Goal: Information Seeking & Learning: Learn about a topic

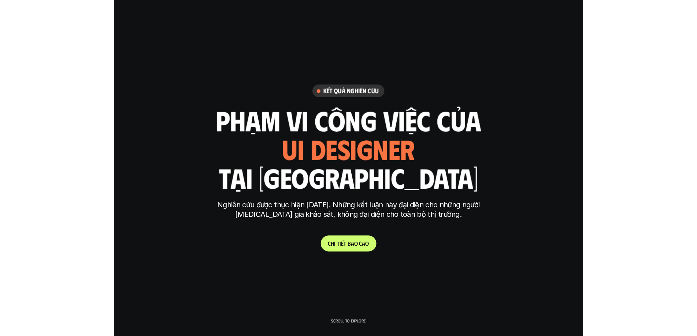
scroll to position [1497, 0]
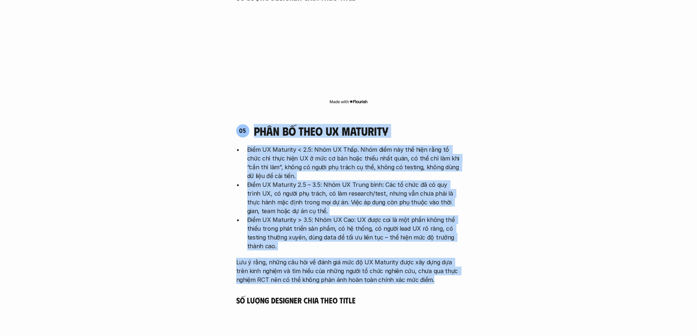
click at [292, 145] on p "Điểm UX Maturity < 2.5: Nhóm UX Thấp. Nhóm điểm này thể hiện rằng tổ chức chỉ t…" at bounding box center [354, 162] width 214 height 35
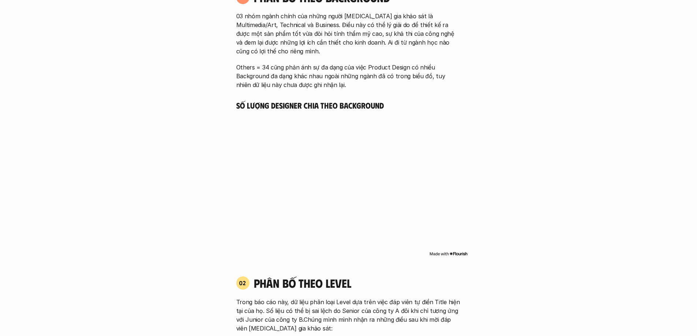
scroll to position [472, 0]
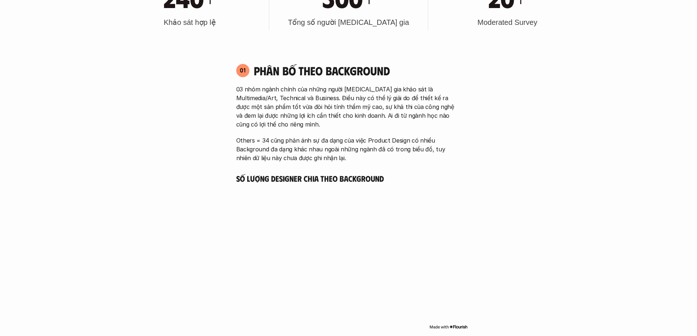
click at [284, 99] on p "03 nhóm ngành chính của những người tham gia khảo sát là Multimedia/Art, Techni…" at bounding box center [348, 107] width 225 height 44
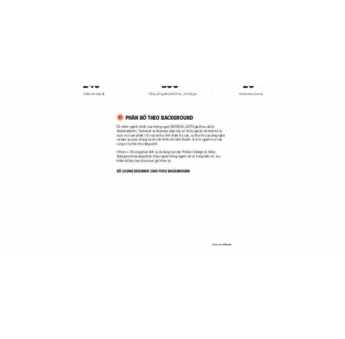
scroll to position [466, 0]
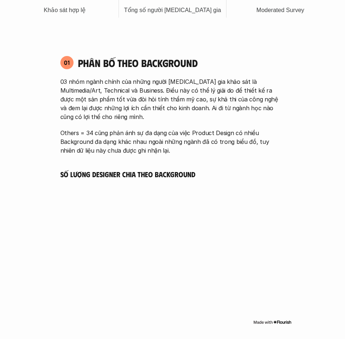
click at [144, 92] on p "03 nhóm ngành chính của những người tham gia khảo sát là Multimedia/Art, Techni…" at bounding box center [172, 99] width 225 height 44
click at [132, 131] on p "Others = 34 cũng phản ánh sự đa dạng của việc Product Design có nhiều Backgroun…" at bounding box center [172, 141] width 225 height 26
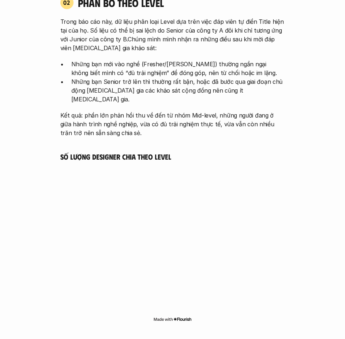
scroll to position [723, 0]
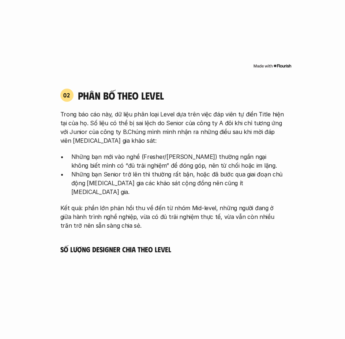
click at [169, 124] on p "Trong báo cáo này, dữ liệu phân loại Level dựa trên việc đáp viên tự điền Title…" at bounding box center [172, 127] width 225 height 35
click at [168, 152] on p "Những bạn mới vào nghề (Fresher/Junior) thường ngần ngại không biết mình có “đủ…" at bounding box center [178, 161] width 214 height 18
click at [146, 182] on p "Những bạn Senior trở lên thì thường rất bận, hoặc đã bước qua giai đoạn chủ độn…" at bounding box center [178, 183] width 214 height 26
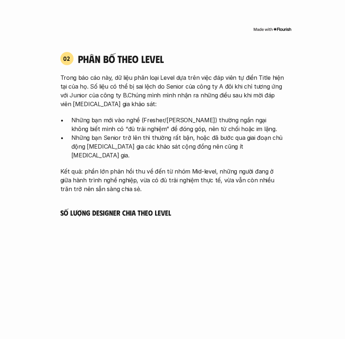
click at [156, 83] on p "Trong báo cáo này, dữ liệu phân loại Level dựa trên việc đáp viên tự điền Title…" at bounding box center [172, 90] width 225 height 35
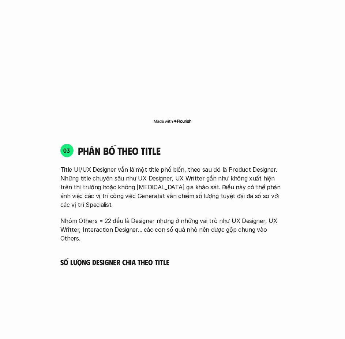
scroll to position [1015, 0]
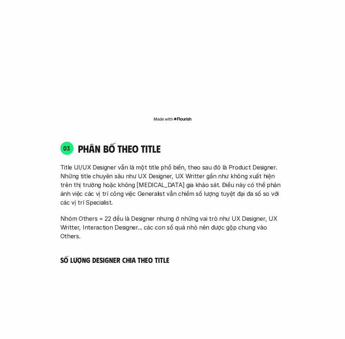
click at [224, 163] on p "Title UI/UX Designer vẫn là một title phổ biến, theo sau đó là Product Designer…" at bounding box center [172, 185] width 225 height 44
click at [155, 142] on h4 "phân bố theo title" at bounding box center [181, 148] width 207 height 12
click at [187, 214] on p "Nhóm Others = 22 đều là Designer nhưng ở những vai trò như UX Designer, UX Writ…" at bounding box center [172, 227] width 225 height 26
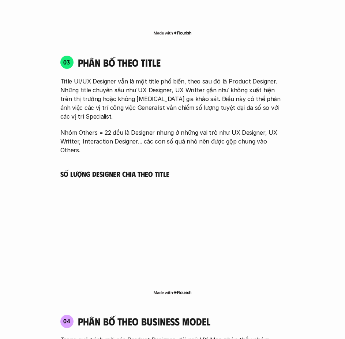
scroll to position [1125, 0]
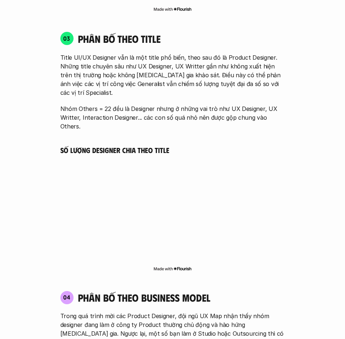
click at [220, 291] on div "04 phân bố theo business model" at bounding box center [172, 297] width 225 height 13
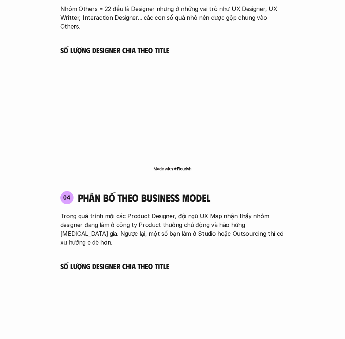
scroll to position [1235, 0]
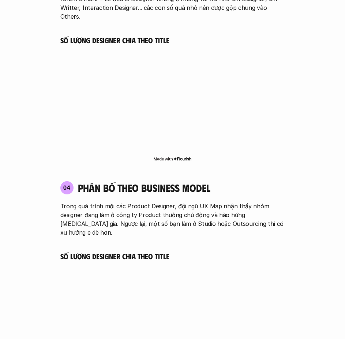
click at [165, 202] on p "Trong quá trình mời các Product Designer, đội ngũ UX Map nhận thấy nhóm designe…" at bounding box center [172, 219] width 225 height 35
click at [186, 202] on p "Trong quá trình mời các Product Designer, đội ngũ UX Map nhận thấy nhóm designe…" at bounding box center [172, 219] width 225 height 35
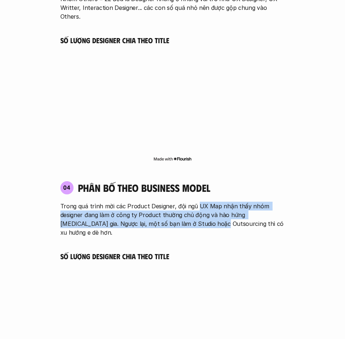
drag, startPoint x: 197, startPoint y: 177, endPoint x: 196, endPoint y: 193, distance: 16.1
click at [196, 202] on p "Trong quá trình mời các Product Designer, đội ngũ UX Map nhận thấy nhóm designe…" at bounding box center [172, 219] width 225 height 35
drag, startPoint x: 172, startPoint y: 183, endPoint x: 175, endPoint y: 193, distance: 11.0
click at [175, 202] on p "Trong quá trình mời các Product Designer, đội ngũ UX Map nhận thấy nhóm designe…" at bounding box center [172, 219] width 225 height 35
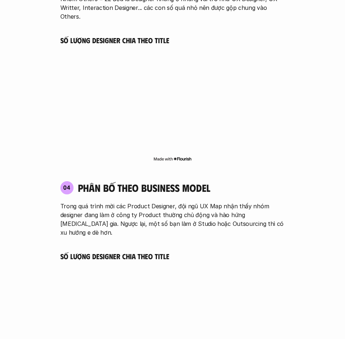
click at [143, 202] on p "Trong quá trình mời các Product Designer, đội ngũ UX Map nhận thấy nhóm designe…" at bounding box center [172, 219] width 225 height 35
click at [145, 202] on p "Trong quá trình mời các Product Designer, đội ngũ UX Map nhận thấy nhóm designe…" at bounding box center [172, 219] width 225 height 35
click at [154, 209] on div "04 phân bố theo business model Trong quá trình mời các Product Designer, đội ng…" at bounding box center [173, 273] width 238 height 198
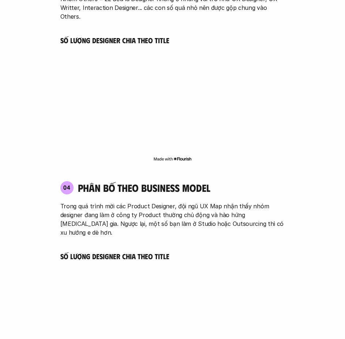
click at [158, 202] on p "Trong quá trình mời các Product Designer, đội ngũ UX Map nhận thấy nhóm designe…" at bounding box center [172, 219] width 225 height 35
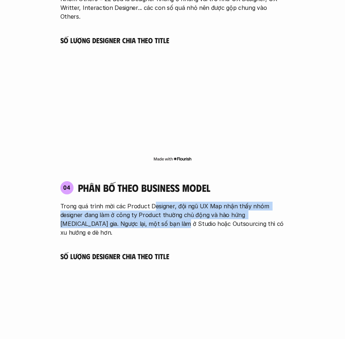
drag, startPoint x: 151, startPoint y: 179, endPoint x: 154, endPoint y: 202, distance: 24.0
click at [154, 202] on div "04 phân bố theo business model Trong quá trình mời các Product Designer, đội ng…" at bounding box center [173, 273] width 238 height 198
click at [219, 202] on p "Trong quá trình mời các Product Designer, đội ngũ UX Map nhận thấy nhóm designe…" at bounding box center [172, 219] width 225 height 35
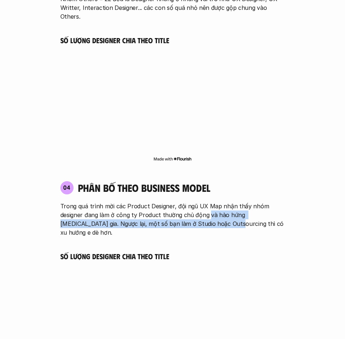
drag, startPoint x: 208, startPoint y: 185, endPoint x: 208, endPoint y: 193, distance: 8.4
click at [208, 202] on p "Trong quá trình mời các Product Designer, đội ngũ UX Map nhận thấy nhóm designe…" at bounding box center [172, 219] width 225 height 35
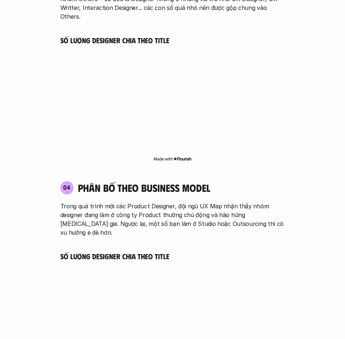
click at [194, 202] on p "Trong quá trình mời các Product Designer, đội ngũ UX Map nhận thấy nhóm designe…" at bounding box center [172, 219] width 225 height 35
click at [140, 202] on p "Trong quá trình mời các Product Designer, đội ngũ UX Map nhận thấy nhóm designe…" at bounding box center [172, 219] width 225 height 35
click at [156, 202] on p "Trong quá trình mời các Product Designer, đội ngũ UX Map nhận thấy nhóm designe…" at bounding box center [172, 219] width 225 height 35
drag, startPoint x: 159, startPoint y: 191, endPoint x: 116, endPoint y: 191, distance: 42.5
click at [116, 202] on p "Trong quá trình mời các Product Designer, đội ngũ UX Map nhận thấy nhóm designe…" at bounding box center [172, 219] width 225 height 35
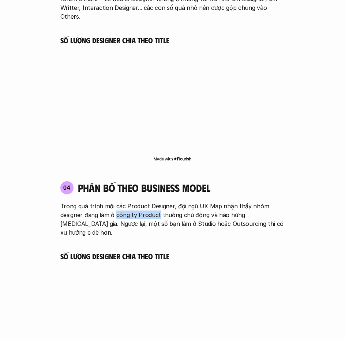
copy p "công ty Product"
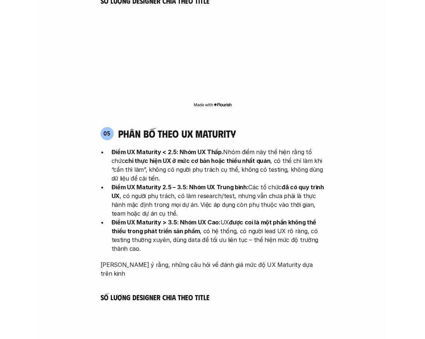
scroll to position [1491, 0]
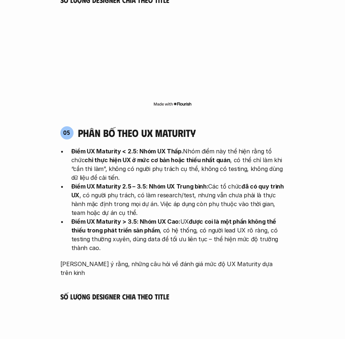
click at [164, 127] on h4 "phân bố theo ux maturity" at bounding box center [137, 133] width 118 height 12
click at [154, 148] on strong "Điểm UX Maturity < 2.5: Nhóm UX Thấp." at bounding box center [127, 151] width 112 height 7
click at [186, 147] on p "Điểm UX Maturity < 2.5: Nhóm UX Thấp. Nhóm điểm này thể hiện rằng tổ chức chỉ t…" at bounding box center [178, 164] width 214 height 35
click at [125, 217] on p "Điểm UX Maturity > 3.5: Nhóm UX Cao: UX được coi là một phần không thể thiếu tr…" at bounding box center [178, 234] width 214 height 35
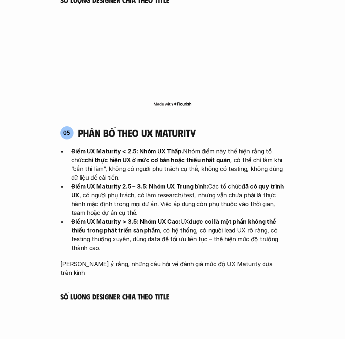
click at [118, 217] on p "Điểm UX Maturity > 3.5: Nhóm UX Cao: UX được coi là một phần không thể thiếu tr…" at bounding box center [178, 234] width 214 height 35
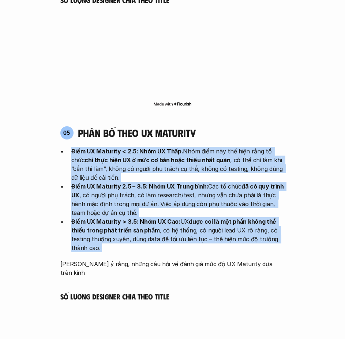
drag, startPoint x: 118, startPoint y: 212, endPoint x: 74, endPoint y: 119, distance: 102.8
click at [74, 147] on ul "Điểm UX Maturity < 2.5: Nhóm UX Thấp. Nhóm điểm này thể hiện rằng tổ chức chỉ t…" at bounding box center [172, 199] width 225 height 105
copy ul "Điểm UX Maturity < 2.5: Nhóm UX Thấp. Nhóm điểm này thể hiện rằng tổ chức chỉ t…"
click at [149, 217] on p "Điểm UX Maturity > 3.5: Nhóm UX Cao: UX được coi là một phần không thể thiếu tr…" at bounding box center [178, 234] width 214 height 35
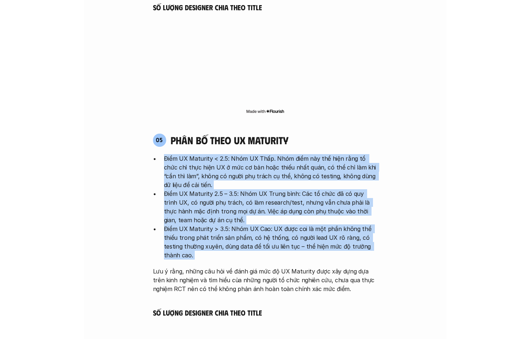
scroll to position [1499, 0]
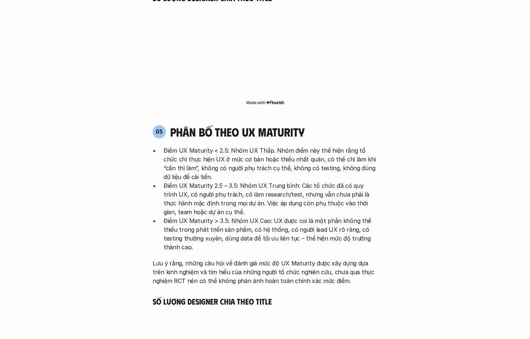
click at [179, 259] on p "Lưu ý rằng, những câu hỏi về đánh giá mức độ UX Maturity được xây dựng dựa trên…" at bounding box center [265, 272] width 225 height 26
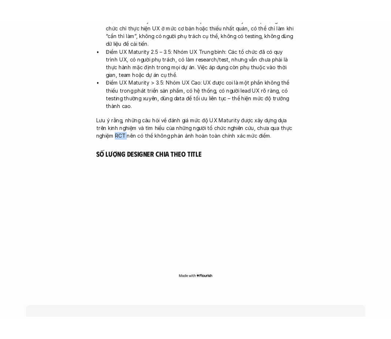
scroll to position [1638, 0]
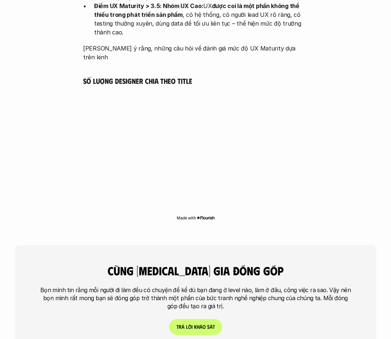
scroll to position [1711, 0]
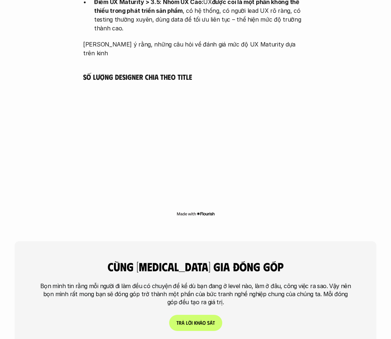
click at [127, 260] on h4 "cùng [MEDICAL_DATA] gia đóng góp" at bounding box center [196, 267] width 238 height 14
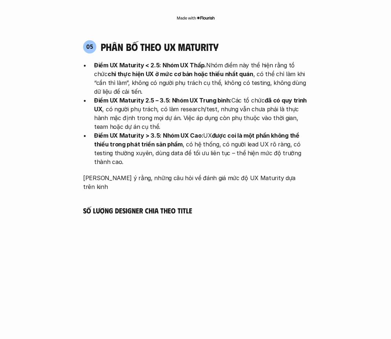
scroll to position [1564, 0]
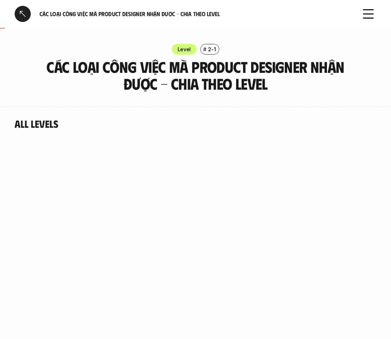
scroll to position [73, 0]
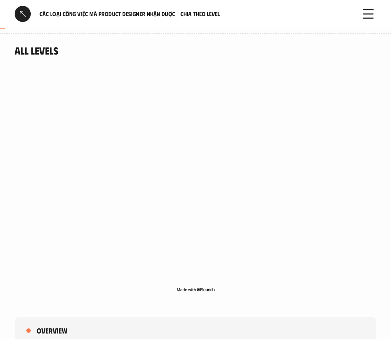
click at [125, 47] on h4 "All levels" at bounding box center [196, 50] width 362 height 12
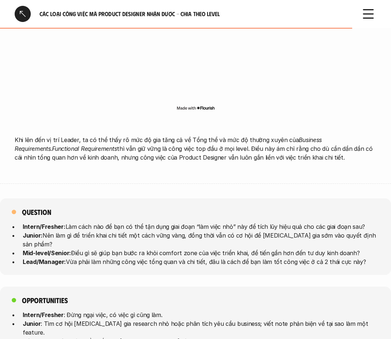
scroll to position [2269, 0]
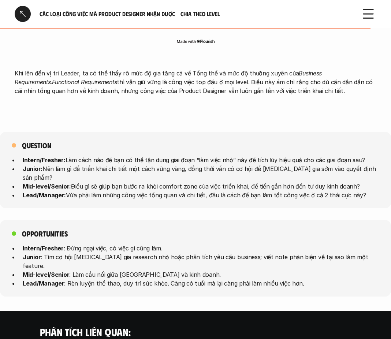
click at [44, 220] on div "Opportunities Intern/Fresher : Đừng ngại việc, có việc gì cũng làm. Junior : Tì…" at bounding box center [195, 258] width 391 height 77
click at [42, 229] on h5 "Opportunities" at bounding box center [45, 233] width 46 height 9
click at [167, 132] on div "Question Intern/Fresher: Làm cách nào để bạn có thể tận dụng giai đoạn “làm việ…" at bounding box center [195, 170] width 391 height 77
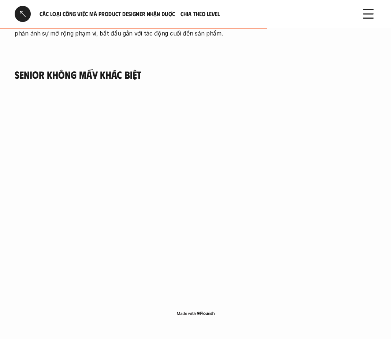
scroll to position [1647, 0]
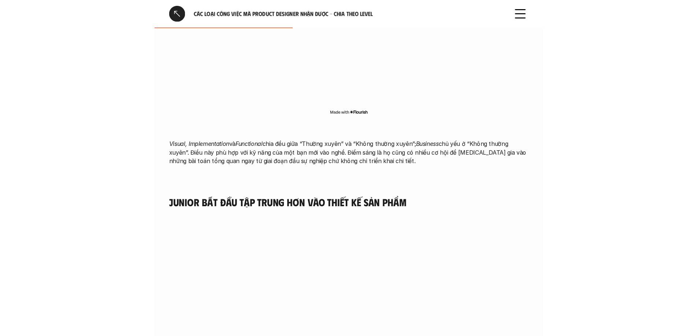
scroll to position [879, 0]
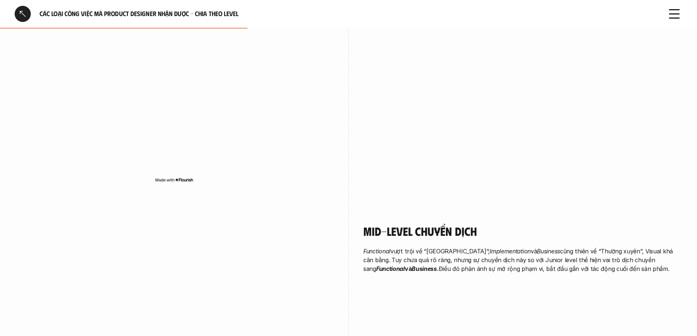
click at [26, 16] on div at bounding box center [23, 14] width 16 height 16
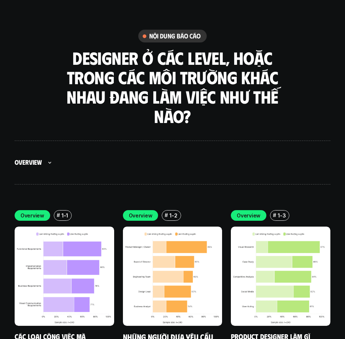
scroll to position [2150, 0]
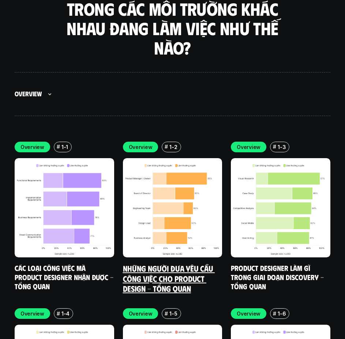
click at [160, 263] on link "Những người đưa yêu cầu công việc cho Product Design - Tổng quan" at bounding box center [169, 278] width 92 height 30
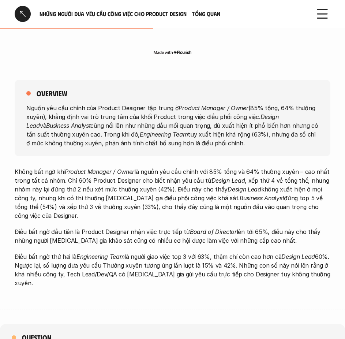
scroll to position [293, 0]
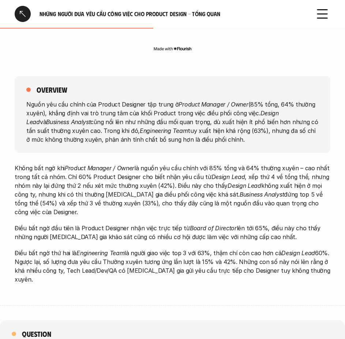
click at [126, 169] on em "Product Manager / Owner" at bounding box center [100, 167] width 70 height 7
click at [171, 171] on p "Không bất ngờ khi Product Manager / Owner là nguồn yêu cầu chính với 85% tổng v…" at bounding box center [173, 190] width 316 height 53
click at [197, 226] on em "Board of Director" at bounding box center [213, 227] width 47 height 7
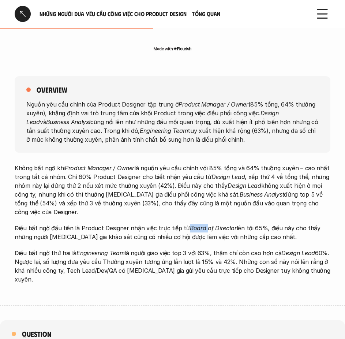
click at [197, 226] on em "Board of Director" at bounding box center [213, 227] width 47 height 7
click at [224, 228] on em "Board of Director" at bounding box center [213, 227] width 47 height 7
click at [188, 216] on p "Không bất ngờ khi Product Manager / Owner là nguồn yêu cầu chính với 85% tổng v…" at bounding box center [173, 190] width 316 height 53
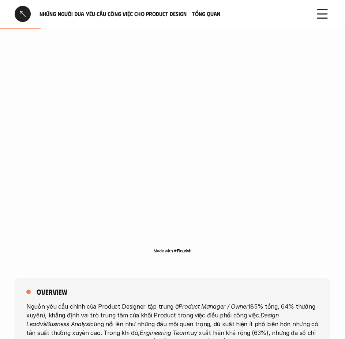
scroll to position [73, 0]
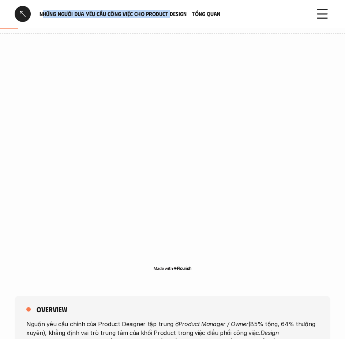
drag, startPoint x: 41, startPoint y: 15, endPoint x: 158, endPoint y: 12, distance: 116.8
click at [169, 12] on h6 "Những người đưa yêu cầu công việc cho Product Design - Tổng quan" at bounding box center [173, 14] width 266 height 8
click at [66, 20] on div "Những người đưa yêu cầu công việc cho Product Design - Tổng quan" at bounding box center [160, 14] width 291 height 16
click at [41, 13] on h6 "Những người đưa yêu cầu công việc cho Product Design - Tổng quan" at bounding box center [173, 14] width 266 height 8
drag, startPoint x: 40, startPoint y: 14, endPoint x: 187, endPoint y: 14, distance: 147.5
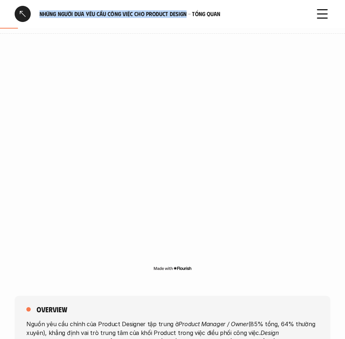
click at [187, 14] on h6 "Những người đưa yêu cầu công việc cho Product Design - Tổng quan" at bounding box center [173, 14] width 266 height 8
copy h6 "Những người đưa yêu cầu công việc cho Product Design"
click at [145, 313] on div "overview" at bounding box center [172, 309] width 292 height 9
click at [167, 322] on p "Nguồn yêu cầu chính của Product Designer tập trung ở Product Manager / Owner (8…" at bounding box center [172, 342] width 292 height 44
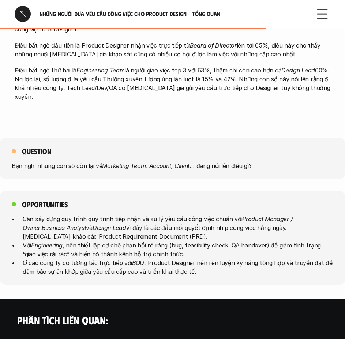
scroll to position [476, 0]
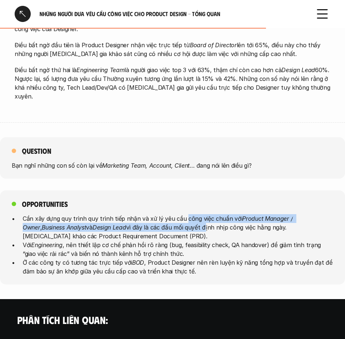
drag, startPoint x: 182, startPoint y: 207, endPoint x: 186, endPoint y: 221, distance: 15.2
click at [186, 221] on p "Cần xây dựng quy trình quy trình tiếp nhận và xử lý yêu cầu công việc chuẩn với…" at bounding box center [178, 227] width 311 height 26
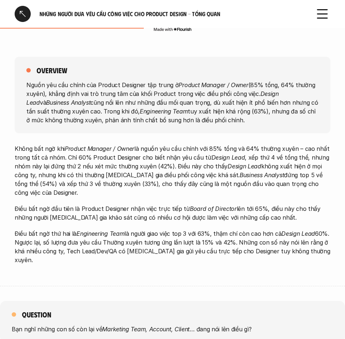
scroll to position [329, 0]
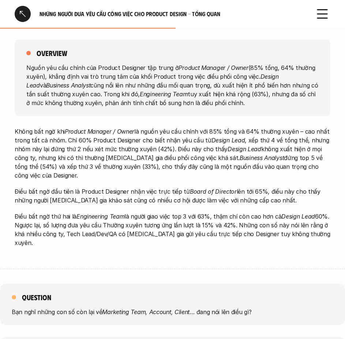
click at [136, 196] on p "Điều bất ngờ đầu tiên là Product Designer nhận việc trực tiếp từ Board of Direc…" at bounding box center [173, 196] width 316 height 18
click at [209, 125] on div "overview Nguồn yêu cầu chính của Product Designer tập trung ở Product Manager /…" at bounding box center [173, 147] width 316 height 244
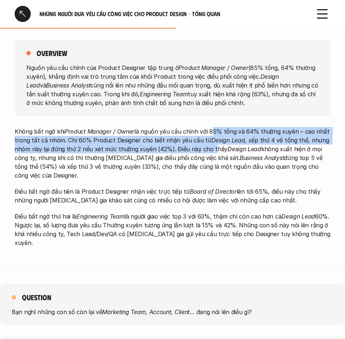
drag, startPoint x: 209, startPoint y: 128, endPoint x: 210, endPoint y: 153, distance: 24.9
click at [210, 153] on p "Không bất ngờ khi Product Manager / Owner là nguồn yêu cầu chính với 85% tổng v…" at bounding box center [173, 153] width 316 height 53
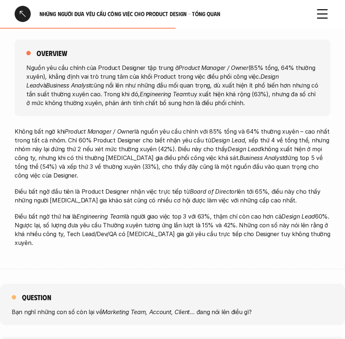
click at [240, 154] on em "Business Analyst" at bounding box center [262, 157] width 44 height 7
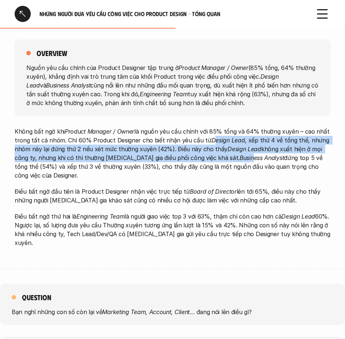
drag, startPoint x: 209, startPoint y: 140, endPoint x: 217, endPoint y: 157, distance: 18.7
click at [217, 157] on p "Không bất ngờ khi Product Manager / Owner là nguồn yêu cầu chính với 85% tổng v…" at bounding box center [173, 153] width 316 height 53
click at [240, 157] on em "Business Analyst" at bounding box center [262, 157] width 44 height 7
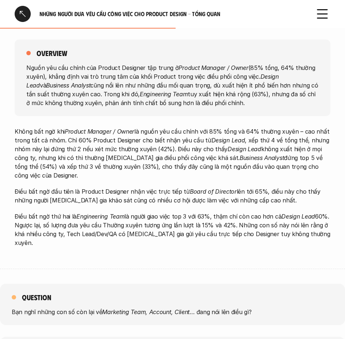
drag, startPoint x: 222, startPoint y: 150, endPoint x: 221, endPoint y: 179, distance: 29.3
click at [221, 179] on p "Không bất ngờ khi Product Manager / Owner là nguồn yêu cầu chính với 85% tổng v…" at bounding box center [173, 153] width 316 height 53
click at [214, 202] on p "Điều bất ngờ đầu tiên là Product Designer nhận việc trực tiếp từ Board of Direc…" at bounding box center [173, 196] width 316 height 18
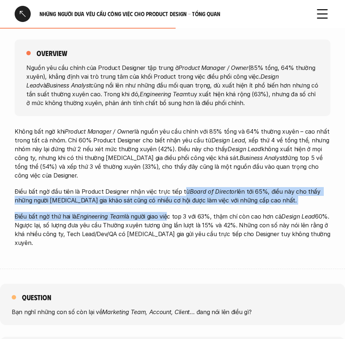
drag, startPoint x: 180, startPoint y: 188, endPoint x: 167, endPoint y: 217, distance: 31.8
click at [167, 217] on div "Không bất ngờ khi Product Manager / Owner là nguồn yêu cầu chính với 85% tổng v…" at bounding box center [173, 187] width 316 height 120
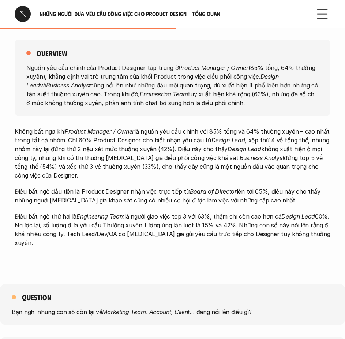
click at [154, 194] on p "Điều bất ngờ đầu tiên là Product Designer nhận việc trực tiếp từ Board of Direc…" at bounding box center [173, 196] width 316 height 18
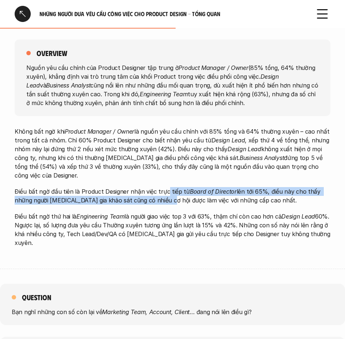
drag, startPoint x: 164, startPoint y: 193, endPoint x: 164, endPoint y: 203, distance: 10.3
click at [164, 203] on p "Điều bất ngờ đầu tiên là Product Designer nhận việc trực tiếp từ Board of Direc…" at bounding box center [173, 196] width 316 height 18
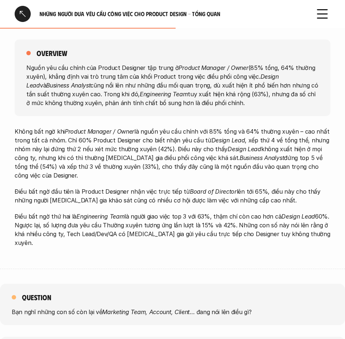
click at [169, 205] on p "Điều bất ngờ đầu tiên là Product Designer nhận việc trực tiếp từ Board of Direc…" at bounding box center [173, 196] width 316 height 18
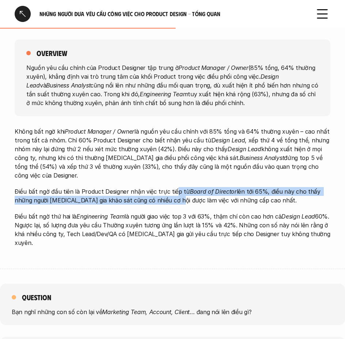
drag, startPoint x: 172, startPoint y: 193, endPoint x: 172, endPoint y: 199, distance: 6.6
click at [172, 199] on p "Điều bất ngờ đầu tiên là Product Designer nhận việc trực tiếp từ Board of Direc…" at bounding box center [173, 196] width 316 height 18
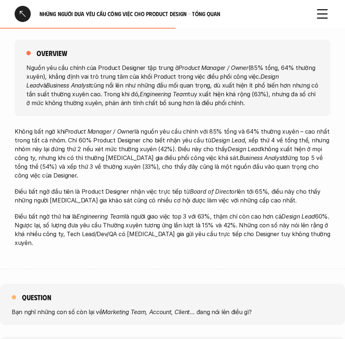
click at [190, 197] on p "Điều bất ngờ đầu tiên là Product Designer nhận việc trực tiếp từ Board of Direc…" at bounding box center [173, 196] width 316 height 18
drag, startPoint x: 190, startPoint y: 197, endPoint x: 133, endPoint y: 197, distance: 57.8
click at [133, 197] on p "Điều bất ngờ đầu tiên là Product Designer nhận việc trực tiếp từ Board of Direc…" at bounding box center [173, 196] width 316 height 18
click at [194, 189] on em "Board of Director" at bounding box center [213, 191] width 47 height 7
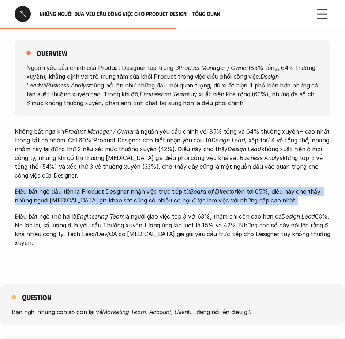
click at [194, 189] on em "Board of Director" at bounding box center [213, 191] width 47 height 7
click at [209, 191] on em "Board of Director" at bounding box center [213, 191] width 47 height 7
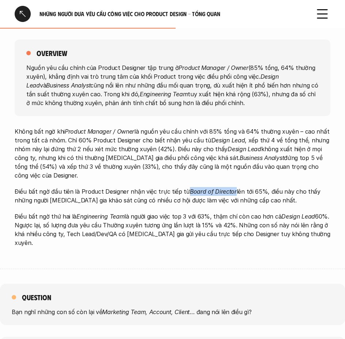
drag, startPoint x: 230, startPoint y: 191, endPoint x: 184, endPoint y: 193, distance: 45.4
click at [190, 193] on em "Board of Director" at bounding box center [213, 191] width 47 height 7
click at [140, 207] on div "Không bất ngờ khi Product Manager / Owner là nguồn yêu cầu chính với 85% tổng v…" at bounding box center [173, 187] width 316 height 120
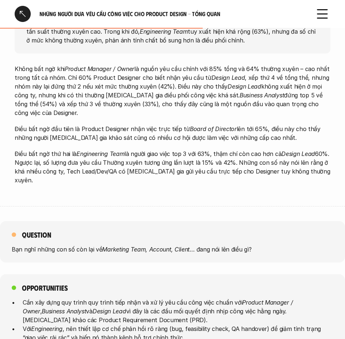
scroll to position [403, 0]
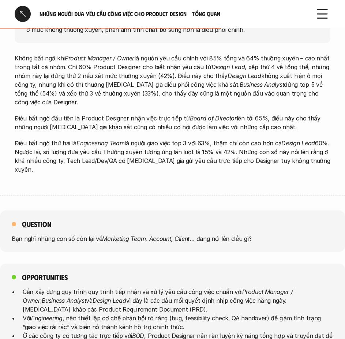
drag, startPoint x: 178, startPoint y: 160, endPoint x: 176, endPoint y: 175, distance: 14.3
click at [176, 175] on div "overview Nguồn yêu cầu chính của Product Designer tập trung ở Product Manager /…" at bounding box center [173, 74] width 316 height 244
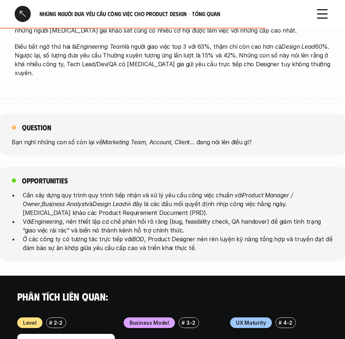
scroll to position [512, 0]
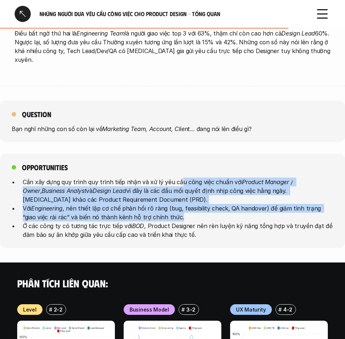
drag, startPoint x: 176, startPoint y: 175, endPoint x: 174, endPoint y: 204, distance: 29.4
click at [174, 204] on ul "Cần xây dựng quy trình quy trình tiếp nhận và xử lý yêu cầu công việc chuẩn với…" at bounding box center [173, 208] width 322 height 61
click at [174, 204] on p "Với Engineering , nên thiết lập cơ chế phản hồi rõ ràng (bug, feasibility check…" at bounding box center [178, 213] width 311 height 18
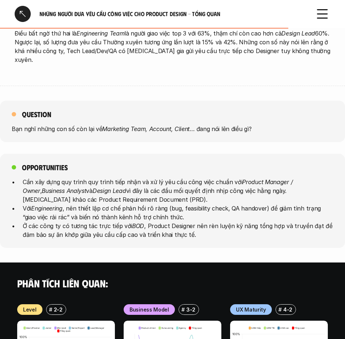
click at [187, 204] on p "Với Engineering , nên thiết lập cơ chế phản hồi rõ ràng (bug, feasibility check…" at bounding box center [178, 213] width 311 height 18
click at [133, 208] on p "Với Engineering , nên thiết lập cơ chế phản hồi rõ ràng (bug, feasibility check…" at bounding box center [178, 213] width 311 height 18
click at [129, 204] on p "Với Engineering , nên thiết lập cơ chế phản hồi rõ ràng (bug, feasibility check…" at bounding box center [178, 213] width 311 height 18
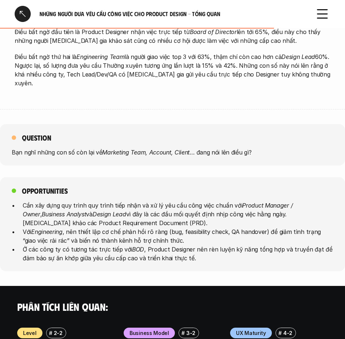
scroll to position [476, 0]
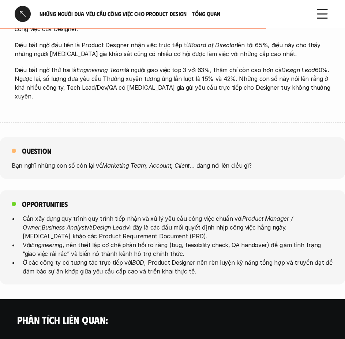
click at [113, 202] on div "Opportunities Cần xây dựng quy trình quy trình tiếp nhận và xử lý yêu cầu công …" at bounding box center [172, 237] width 345 height 94
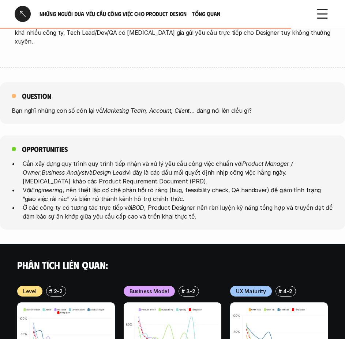
scroll to position [549, 0]
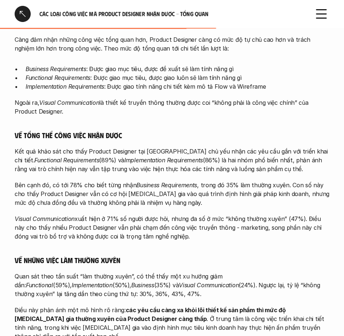
scroll to position [512, 0]
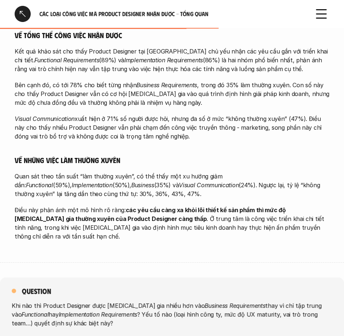
click at [170, 120] on p "Visual Communication xuất hiện ở 71% số người được hỏi, nhưng đa số ở mức “khôn…" at bounding box center [172, 127] width 315 height 26
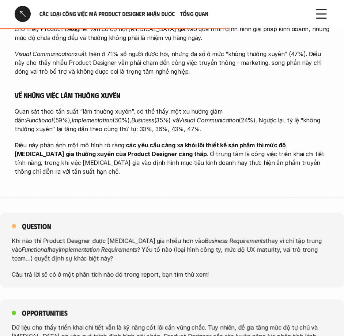
scroll to position [586, 0]
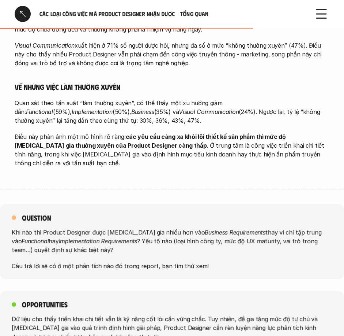
click at [12, 18] on div "Các loại công việc mà Product Designer nhận được - Tổng quan" at bounding box center [172, 14] width 344 height 28
click at [18, 14] on div at bounding box center [23, 14] width 16 height 16
click at [20, 14] on div at bounding box center [23, 14] width 16 height 16
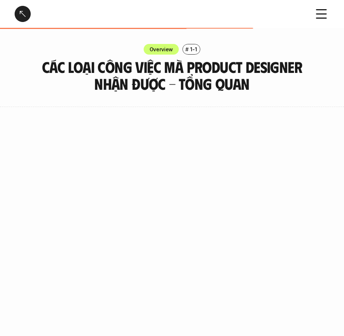
click at [27, 12] on div at bounding box center [23, 14] width 16 height 16
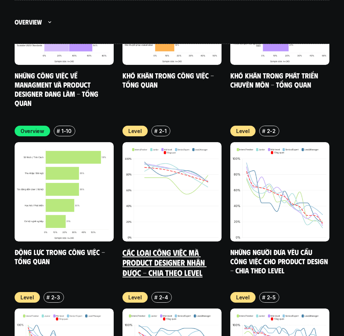
scroll to position [2974, 0]
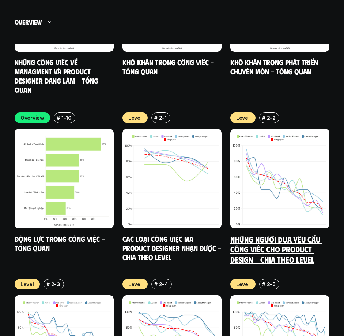
click at [277, 234] on link "Những người đưa yêu cầu công việc cho Product Design - Chia theo Level" at bounding box center [277, 249] width 92 height 30
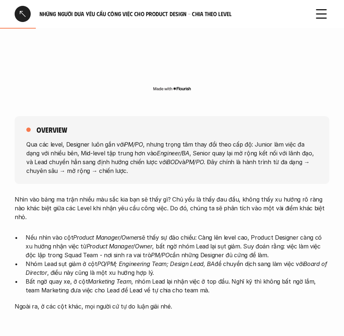
scroll to position [293, 0]
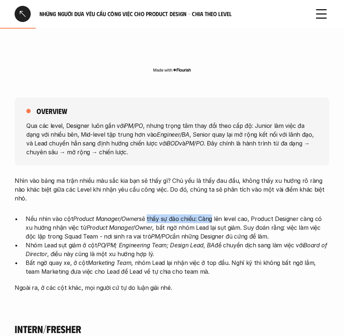
drag, startPoint x: 208, startPoint y: 211, endPoint x: 145, endPoint y: 211, distance: 62.6
click at [145, 214] on p "Nếu nhìn vào cột Product Manager/Owner sẽ thấy sự đảo chiều: Càng lên level cao…" at bounding box center [178, 227] width 304 height 26
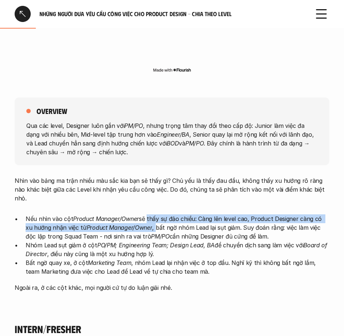
drag, startPoint x: 145, startPoint y: 211, endPoint x: 148, endPoint y: 218, distance: 7.4
click at [148, 218] on p "Nếu nhìn vào cột Product Manager/Owner sẽ thấy sự đảo chiều: Càng lên level cao…" at bounding box center [178, 227] width 304 height 26
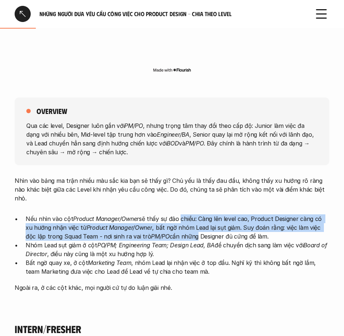
drag, startPoint x: 180, startPoint y: 211, endPoint x: 182, endPoint y: 225, distance: 13.7
click at [182, 225] on p "Nếu nhìn vào cột Product Manager/Owner sẽ thấy sự đảo chiều: Càng lên level cao…" at bounding box center [178, 227] width 304 height 26
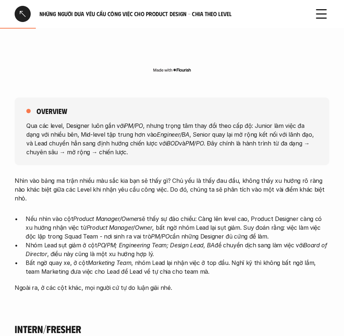
click at [175, 258] on p "Bất ngờ quay xe, ở cột Marketing Team , nhóm Lead lại nhận việc ở top đầu. Nghĩ…" at bounding box center [178, 267] width 304 height 18
click at [176, 258] on p "Bất ngờ quay xe, ở cột Marketing Team , nhóm Lead lại nhận việc ở top đầu. Nghĩ…" at bounding box center [178, 267] width 304 height 18
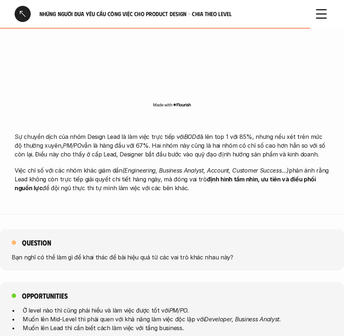
scroll to position [2233, 0]
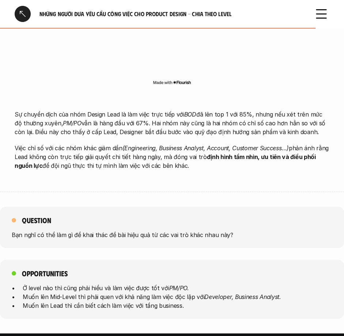
click at [28, 15] on div at bounding box center [23, 14] width 16 height 16
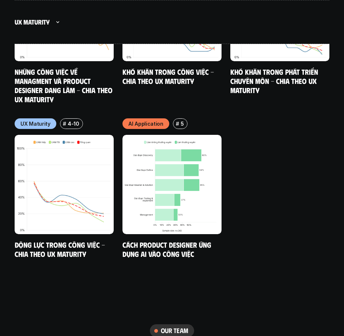
scroll to position [4581, 0]
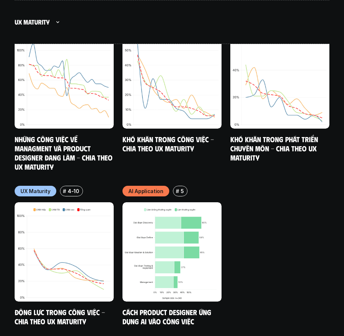
click at [295, 167] on div "UX Maturity # 4-1 Các loại công việc mà Product Designer nhận được - Chia theo …" at bounding box center [172, 0] width 315 height 649
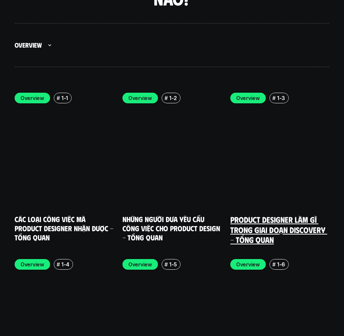
scroll to position [2532, 0]
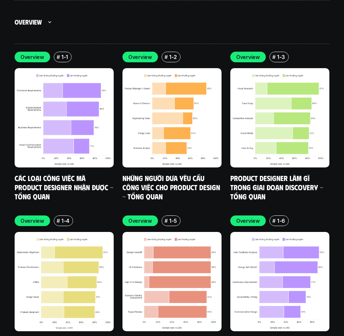
drag, startPoint x: 11, startPoint y: 296, endPoint x: 97, endPoint y: 311, distance: 86.6
click at [97, 311] on div "Overview # 1-1 Các loại công việc mà Product Designer nhận được - Tổng quan Ove…" at bounding box center [172, 290] width 344 height 499
copy link "Product Designer làm gì trong giai đoạn Define"
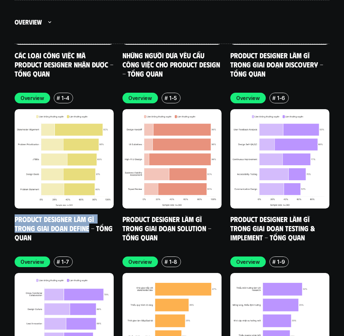
scroll to position [2678, 0]
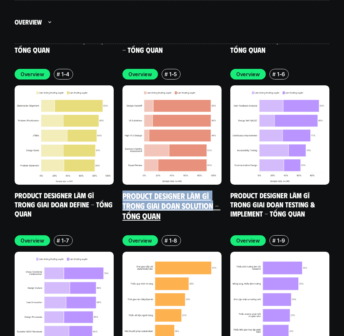
drag, startPoint x: 121, startPoint y: 148, endPoint x: 214, endPoint y: 166, distance: 95.0
click at [214, 166] on div "Overview # 1-1 Các loại công việc mà Product Designer nhận được - Tổng quan Ove…" at bounding box center [172, 149] width 315 height 488
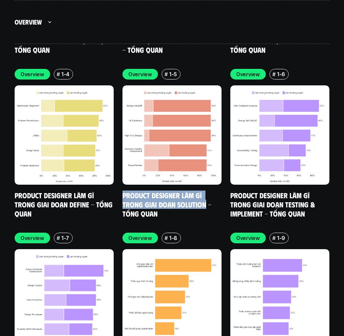
copy link "Product Designer làm gì trong giai đoạn Solution"
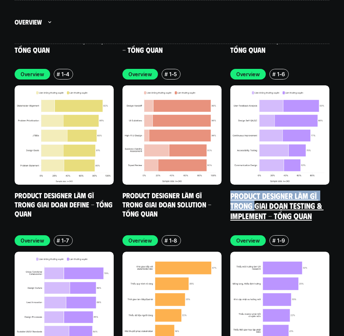
drag, startPoint x: 227, startPoint y: 143, endPoint x: 251, endPoint y: 160, distance: 29.5
click at [255, 163] on div "Overview # 1-1 Các loại công việc mà Product Designer nhận được - Tổng quan Ove…" at bounding box center [172, 149] width 315 height 488
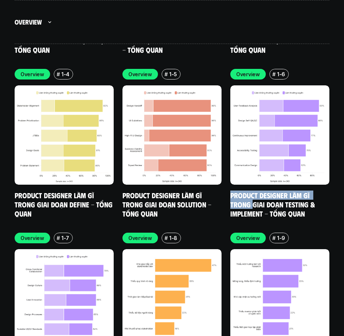
click at [227, 146] on div "Overview # 1-1 Các loại công việc mà Product Designer nhận được - Tổng quan Ove…" at bounding box center [172, 147] width 315 height 485
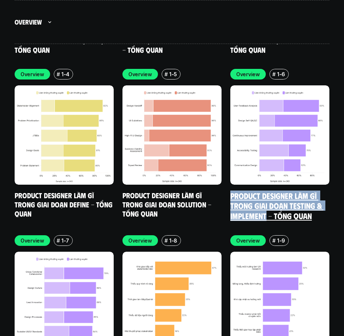
drag, startPoint x: 228, startPoint y: 148, endPoint x: 267, endPoint y: 173, distance: 46.8
click at [267, 173] on div "Overview # 1-1 Các loại công việc mà Product Designer nhận được - Tổng quan Ove…" at bounding box center [172, 149] width 315 height 488
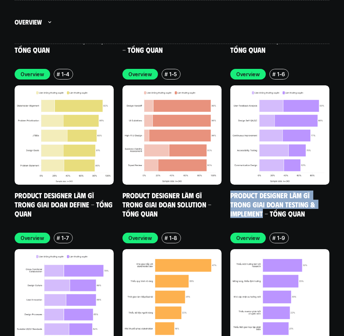
copy link "Product Designer làm gì trong giai đoạn Testing & Implement"
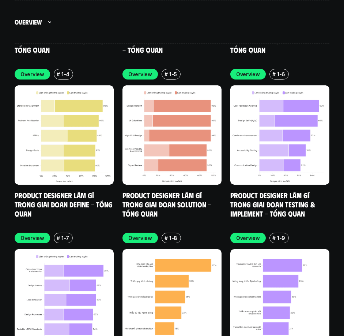
click at [0, 242] on div "Overview # 1-1 Các loại công việc mà Product Designer nhận được - Tổng quan Ove…" at bounding box center [172, 142] width 344 height 496
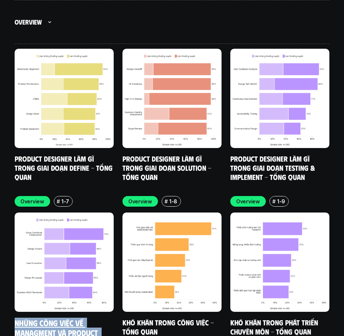
drag, startPoint x: 10, startPoint y: 279, endPoint x: 79, endPoint y: 298, distance: 71.7
click at [79, 298] on div "Overview # 1-1 Các loại công việc mà Product Designer nhận được - Tổng quan Ove…" at bounding box center [172, 108] width 344 height 500
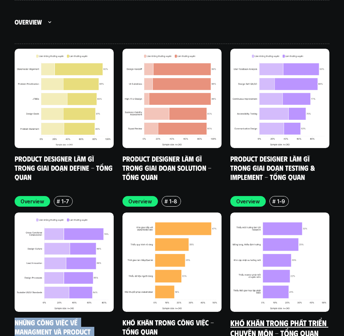
copy link "Những công việc về Managment và Product Designer đang làm"
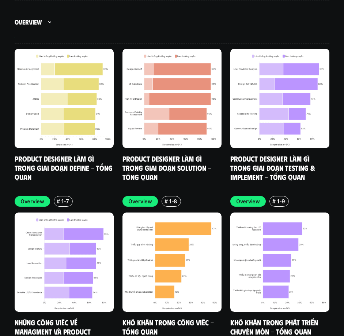
click at [0, 156] on div "Overview # 1-1 Các loại công việc mà Product Designer nhận được - Tổng quan Ove…" at bounding box center [172, 106] width 344 height 496
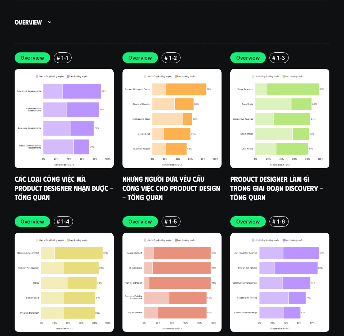
scroll to position [2532, 0]
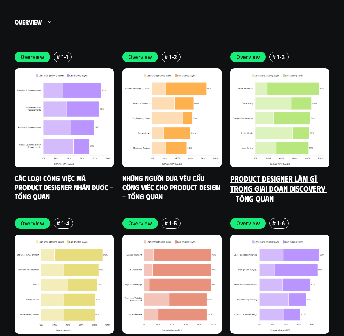
click at [281, 173] on link "Product Designer làm gì trong giai đoạn Discovery - Tổng quan" at bounding box center [279, 188] width 97 height 30
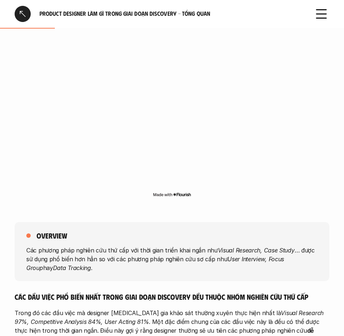
scroll to position [183, 0]
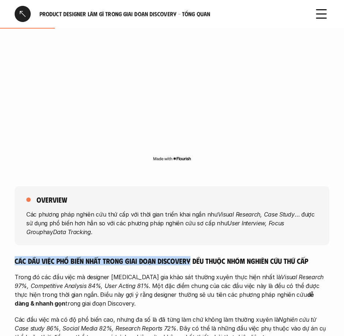
drag, startPoint x: 15, startPoint y: 260, endPoint x: 190, endPoint y: 264, distance: 174.6
click at [190, 264] on h5 "Các đầu việc phổ biến nhất trong giai đoạn Discovery đều thuộc nhóm nghiên cứu …" at bounding box center [172, 260] width 315 height 9
copy h5 "Các đầu việc phổ biến nhất trong giai đoạn Discovery"
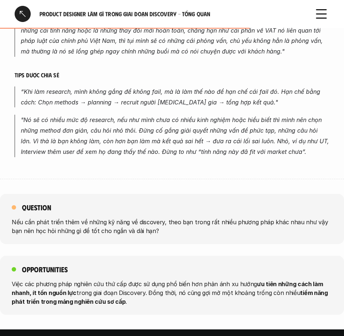
scroll to position [732, 0]
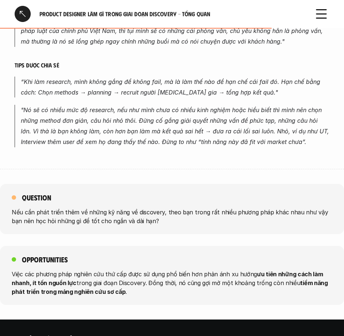
click at [142, 269] on div "Opportunities Việc các phương pháp nghiên cứu thứ cấp được sử dụng phổ biến hơn…" at bounding box center [172, 275] width 344 height 59
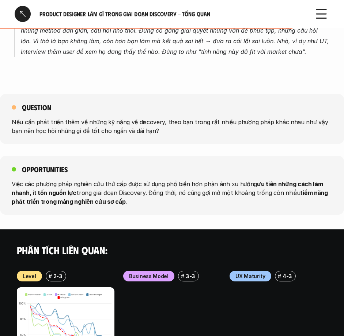
scroll to position [842, 0]
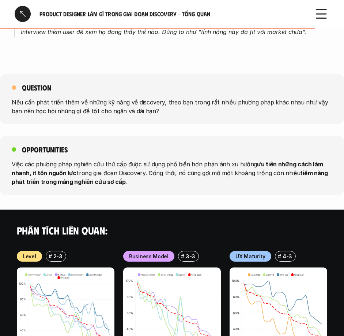
click at [177, 109] on p "Nếu cần phát triển thêm về những kỹ năng về discovery, theo bạn trong rất nhiều…" at bounding box center [172, 107] width 321 height 18
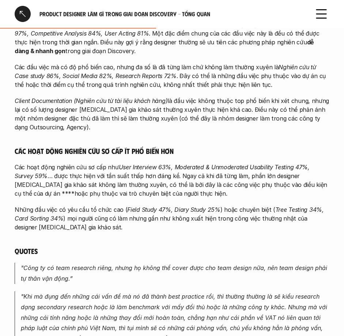
scroll to position [439, 0]
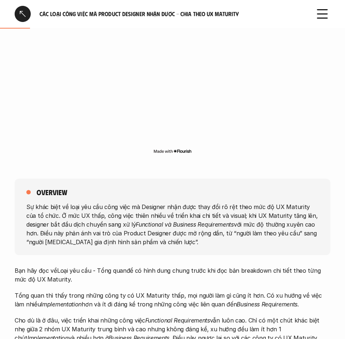
scroll to position [220, 0]
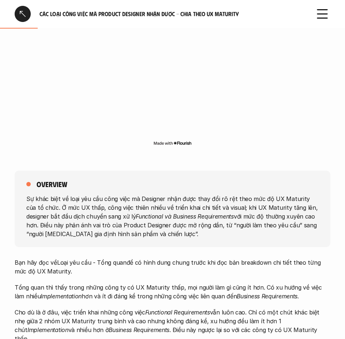
click at [136, 228] on p "Sự khác biệt về loại yêu cầu công việc mà Designer nhận được thay đổi rõ rệt th…" at bounding box center [172, 216] width 292 height 44
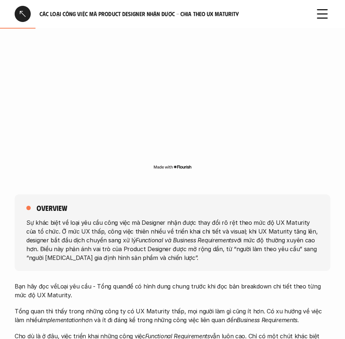
scroll to position [183, 0]
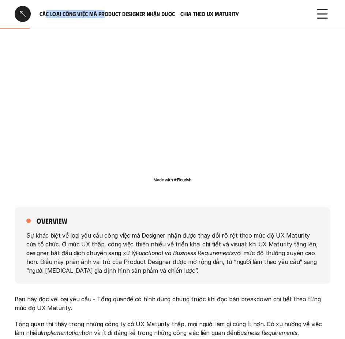
drag, startPoint x: 47, startPoint y: 11, endPoint x: 105, endPoint y: 15, distance: 58.3
click at [105, 15] on h6 "Các loại công việc mà Product Designer nhận được - Chia theo UX Maturity" at bounding box center [173, 14] width 266 height 8
click at [81, 8] on div "Các loại công việc mà Product Designer nhận được - Chia theo UX Maturity" at bounding box center [160, 14] width 291 height 16
click at [46, 10] on div "Các loại công việc mà Product Designer nhận được - Chia theo UX Maturity" at bounding box center [160, 14] width 291 height 16
click at [40, 13] on h6 "Các loại công việc mà Product Designer nhận được - Chia theo UX Maturity" at bounding box center [173, 14] width 266 height 8
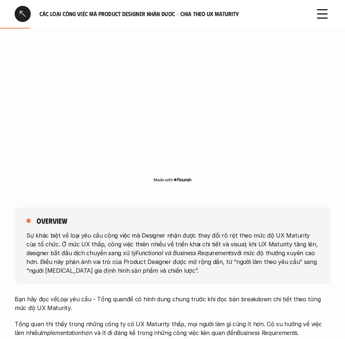
click at [40, 13] on h6 "Các loại công việc mà Product Designer nhận được - Chia theo UX Maturity" at bounding box center [173, 14] width 266 height 8
drag, startPoint x: 41, startPoint y: 14, endPoint x: 144, endPoint y: 15, distance: 103.2
click at [144, 15] on h6 "Các loại công việc mà Product Designer nhận được - Chia theo UX Maturity" at bounding box center [173, 14] width 266 height 8
drag, startPoint x: 173, startPoint y: 12, endPoint x: 39, endPoint y: 7, distance: 134.4
click at [39, 7] on div "Các loại công việc mà Product Designer nhận được - Chia theo UX Maturity" at bounding box center [160, 14] width 291 height 16
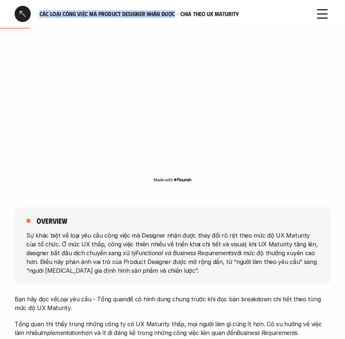
copy h6 "Các loại công việc mà Product Designer nhận được"
click at [102, 259] on p "Sự khác biệt về loại yêu cầu công việc mà Designer nhận được thay đổi rõ rệt th…" at bounding box center [172, 253] width 292 height 44
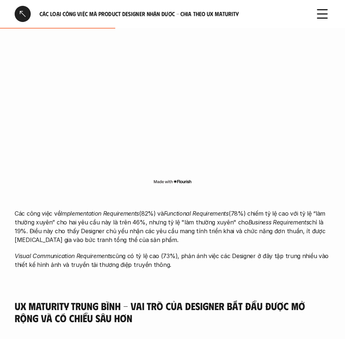
scroll to position [549, 0]
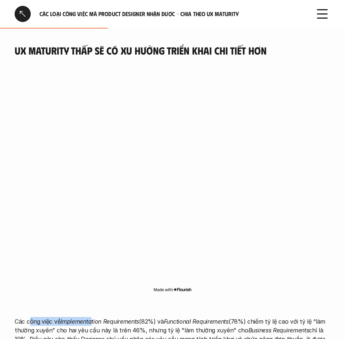
drag, startPoint x: 93, startPoint y: 313, endPoint x: 30, endPoint y: 305, distance: 63.0
click at [114, 318] on em "Implementation Requirements" at bounding box center [99, 321] width 79 height 7
drag, startPoint x: 143, startPoint y: 310, endPoint x: 63, endPoint y: 315, distance: 80.7
click at [63, 317] on p "Các công việc về Implementation Requirements (82%) và Functional Requirements (…" at bounding box center [173, 334] width 316 height 35
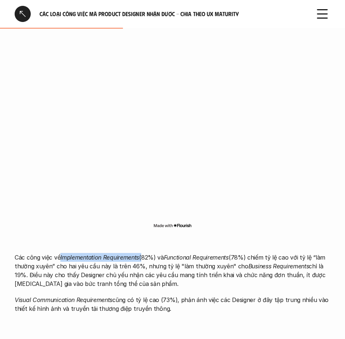
scroll to position [622, 0]
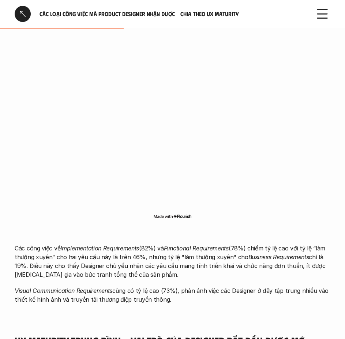
click at [171, 264] on p "Các công việc về Implementation Requirements (82%) và Functional Requirements (…" at bounding box center [173, 261] width 316 height 35
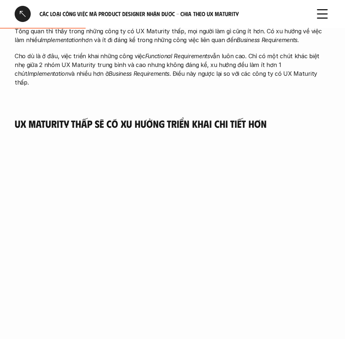
scroll to position [366, 0]
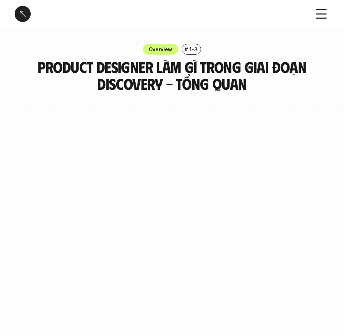
click at [40, 61] on h3 "Product Designer làm gì trong giai đoạn Discovery - Tổng quan" at bounding box center [172, 75] width 293 height 34
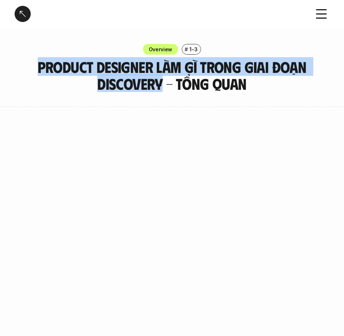
drag, startPoint x: 37, startPoint y: 63, endPoint x: 163, endPoint y: 85, distance: 127.5
click at [163, 85] on h3 "Product Designer làm gì trong giai đoạn Discovery - Tổng quan" at bounding box center [172, 75] width 293 height 34
copy h3 "Product Designer làm gì trong giai đoạn Discovery"
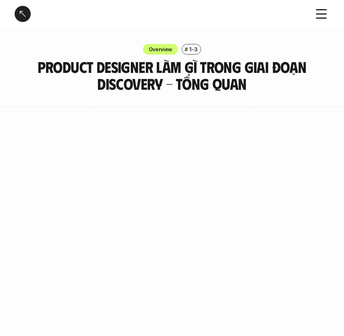
click at [22, 5] on div "Product Designer làm gì trong giai đoạn Discovery - Tổng quan" at bounding box center [172, 14] width 344 height 28
click at [27, 14] on div at bounding box center [23, 14] width 16 height 16
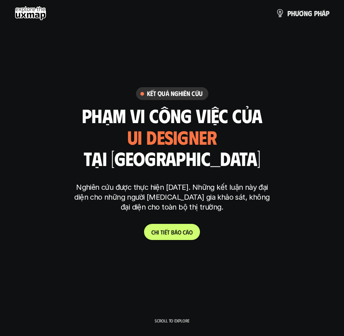
scroll to position [2499, 0]
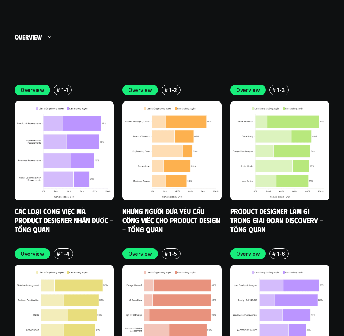
click at [47, 278] on img at bounding box center [64, 314] width 99 height 99
